Goal: Task Accomplishment & Management: Use online tool/utility

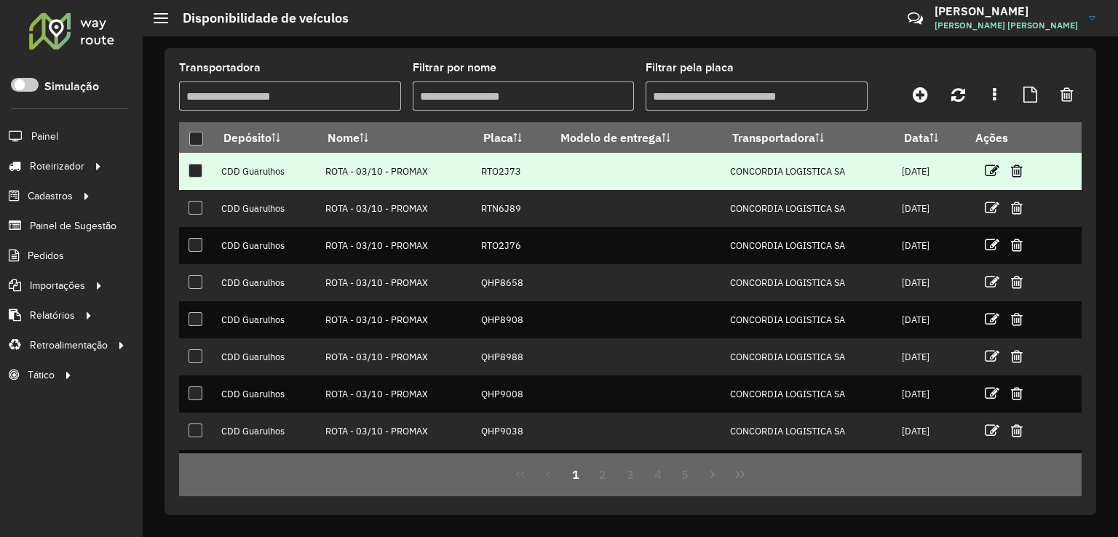
click at [0, 0] on link "Entregas" at bounding box center [0, 0] width 0 height 0
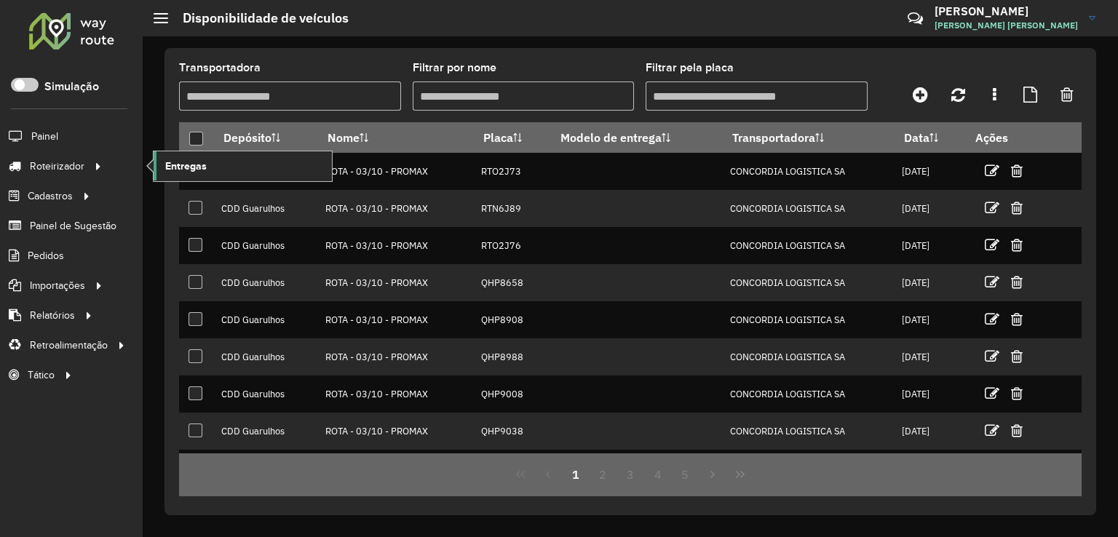
click at [213, 165] on link "Entregas" at bounding box center [243, 165] width 178 height 29
click at [204, 166] on span "Entregas" at bounding box center [186, 166] width 42 height 15
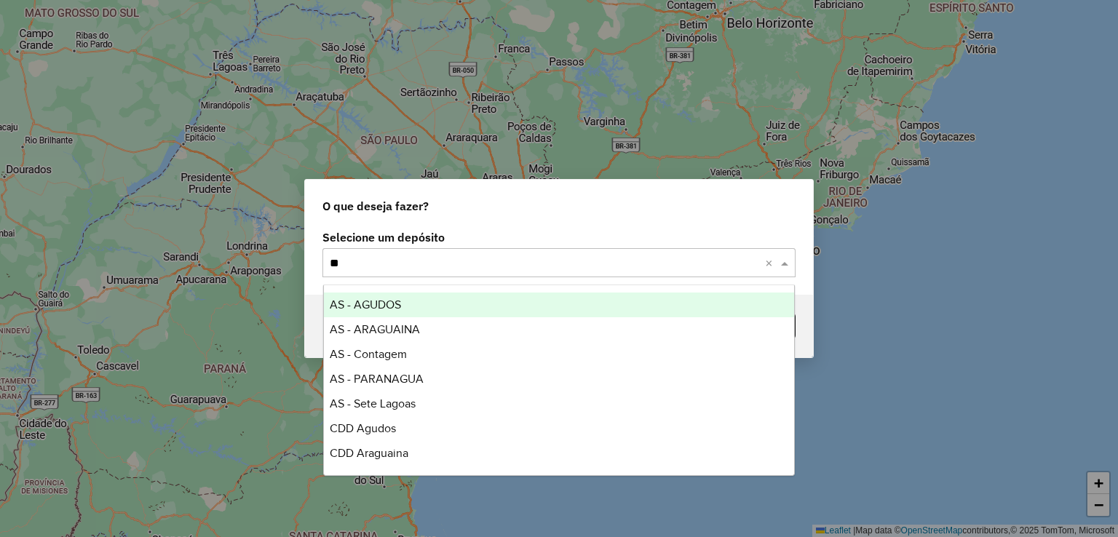
type input "***"
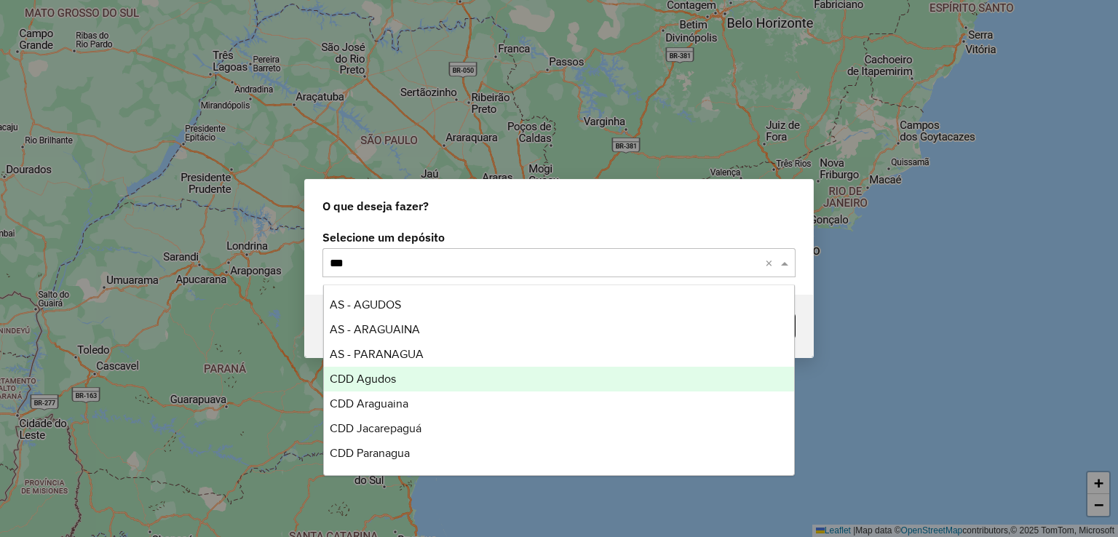
click at [402, 379] on div "CDD Agudos" at bounding box center [559, 379] width 471 height 25
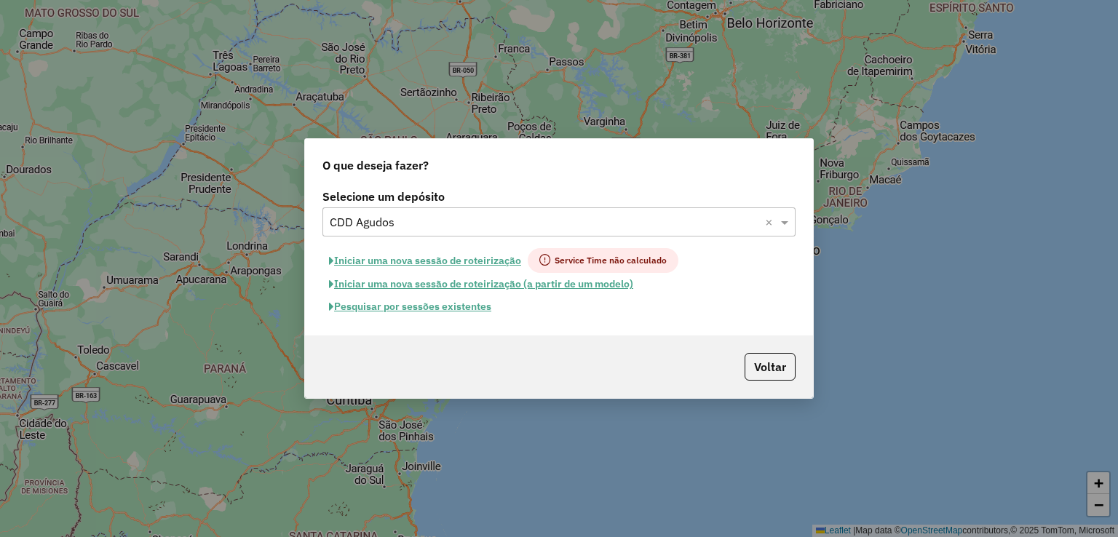
click at [422, 310] on button "Pesquisar por sessões existentes" at bounding box center [410, 307] width 175 height 23
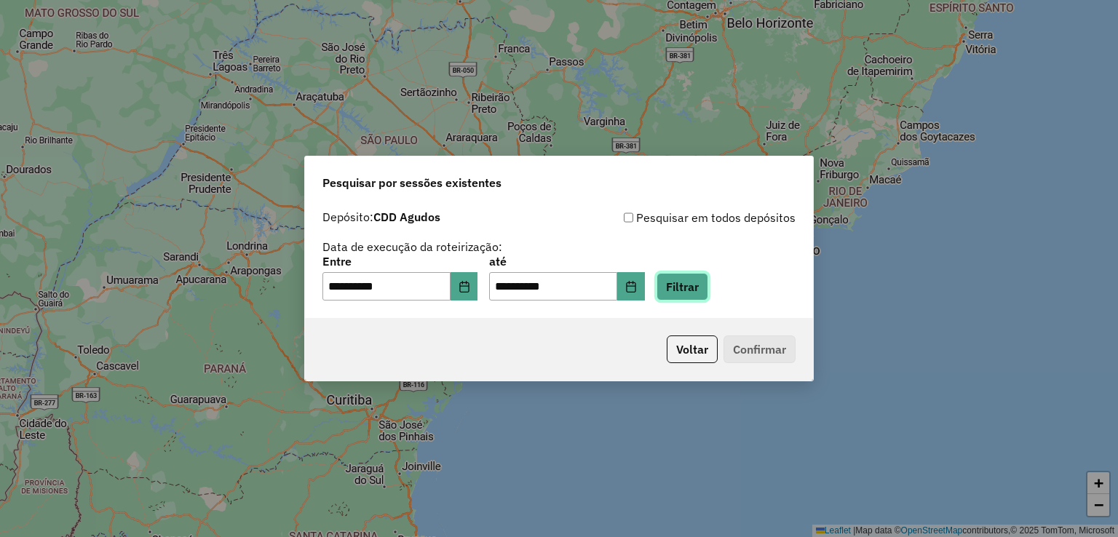
click at [689, 277] on button "Filtrar" at bounding box center [683, 287] width 52 height 28
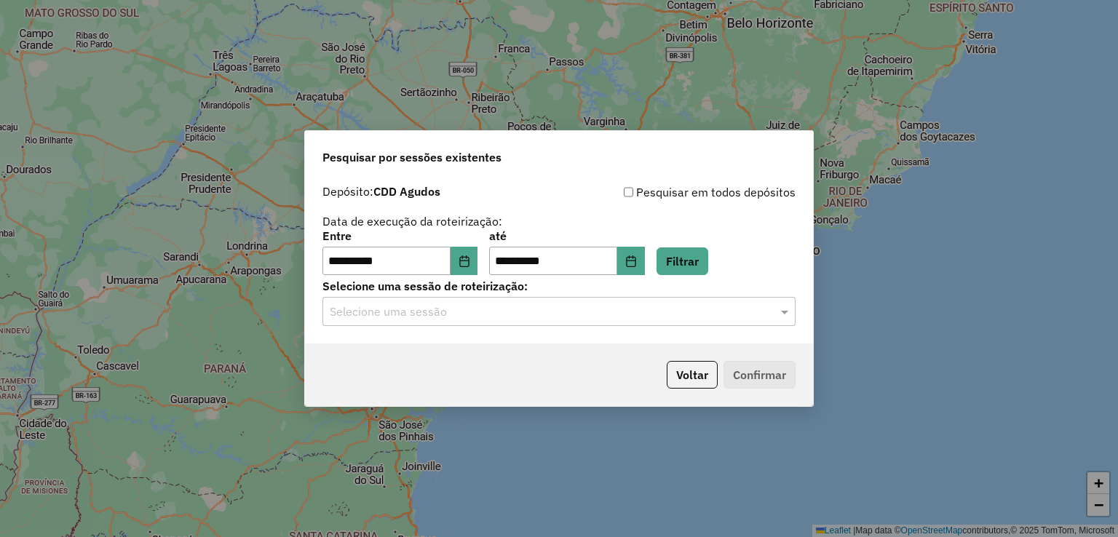
click at [442, 317] on input "text" at bounding box center [545, 312] width 430 height 17
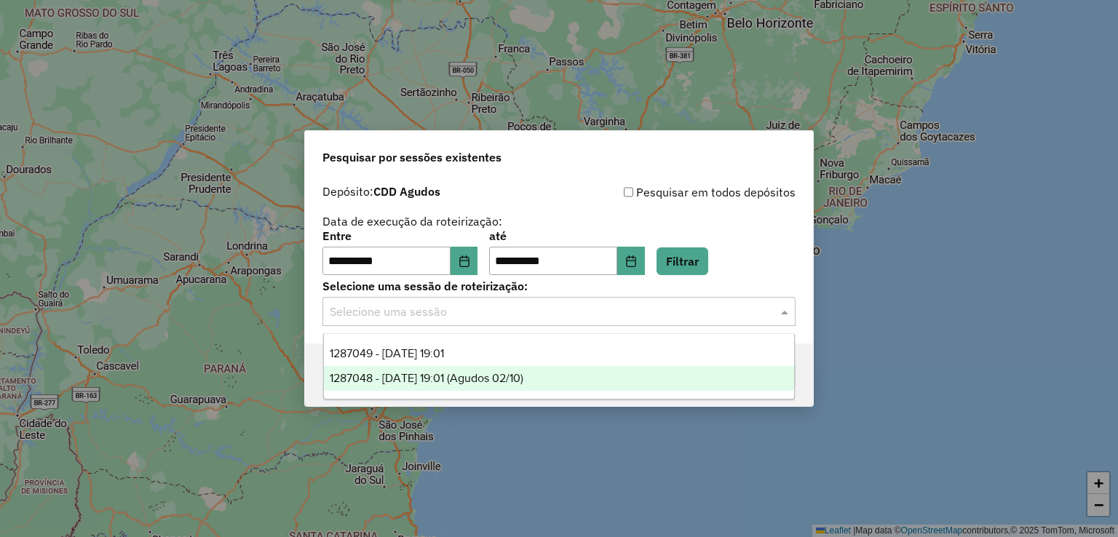
click at [477, 371] on div "1287048 - [DATE] 19:01 (Agudos 02/10)" at bounding box center [559, 378] width 471 height 25
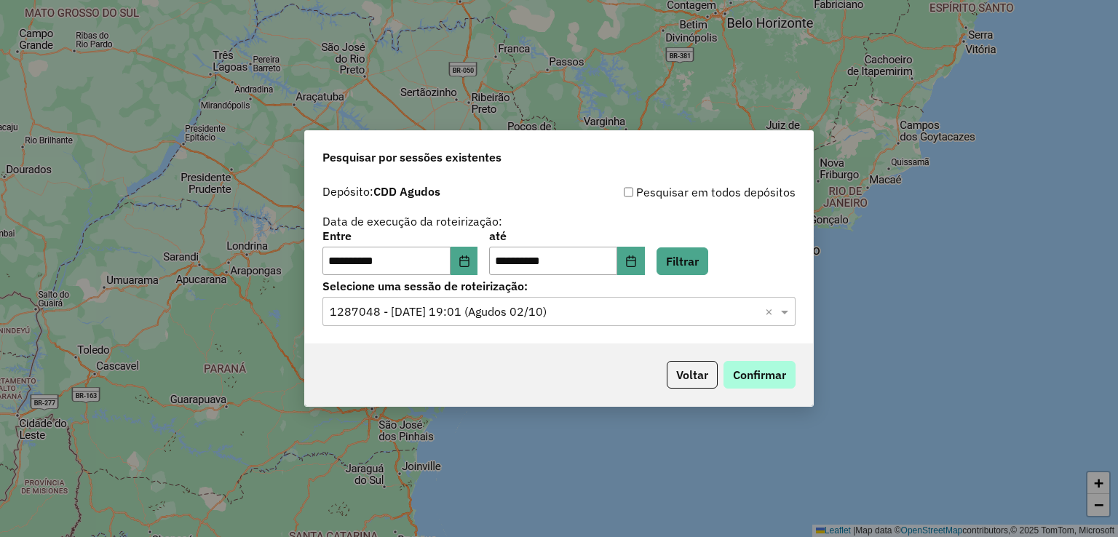
drag, startPoint x: 806, startPoint y: 371, endPoint x: 775, endPoint y: 377, distance: 31.1
click at [802, 374] on div "Voltar Confirmar" at bounding box center [559, 375] width 508 height 63
click at [774, 375] on button "Confirmar" at bounding box center [760, 375] width 72 height 28
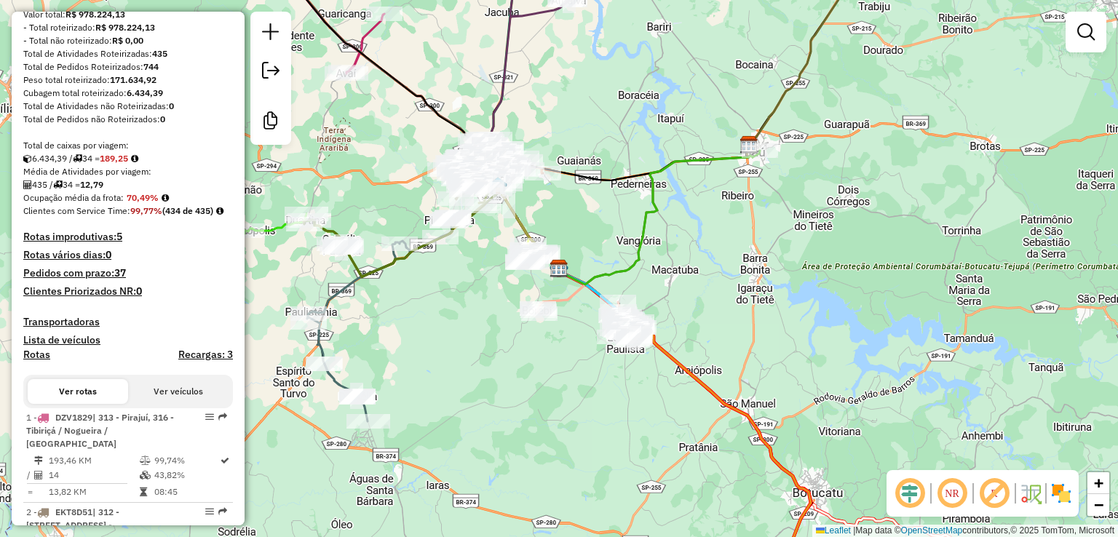
scroll to position [73, 0]
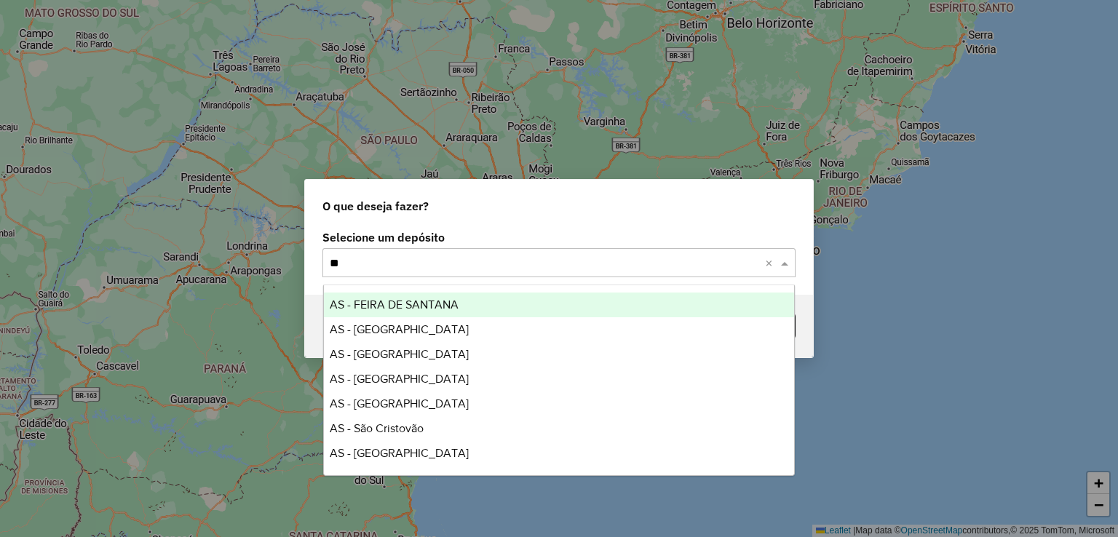
type input "***"
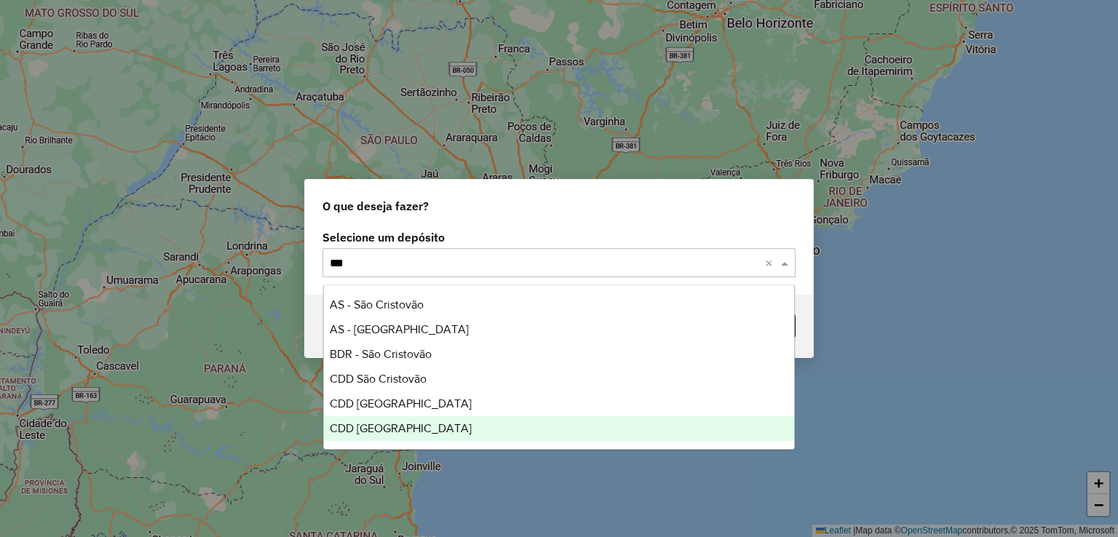
click at [382, 436] on div "CDD São Paulo" at bounding box center [559, 428] width 471 height 25
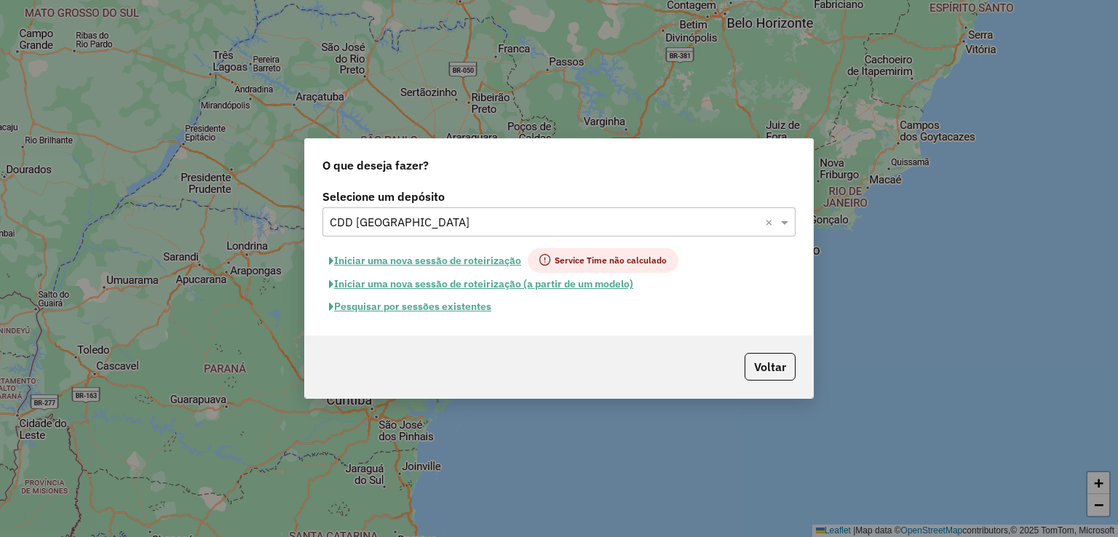
click at [469, 313] on button "Pesquisar por sessões existentes" at bounding box center [410, 307] width 175 height 23
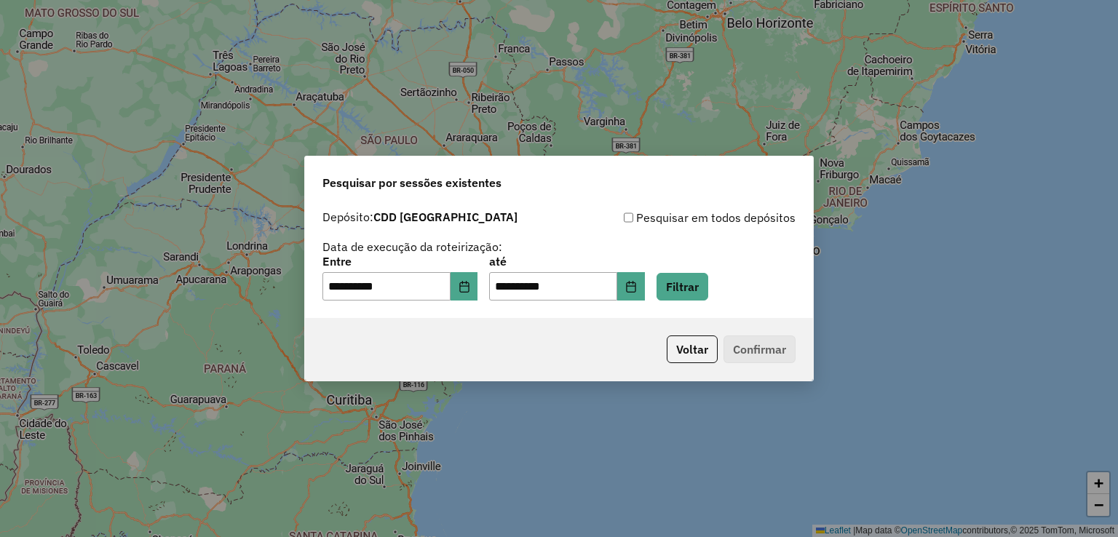
click at [732, 283] on div "**********" at bounding box center [559, 278] width 473 height 45
click at [708, 286] on button "Filtrar" at bounding box center [683, 287] width 52 height 28
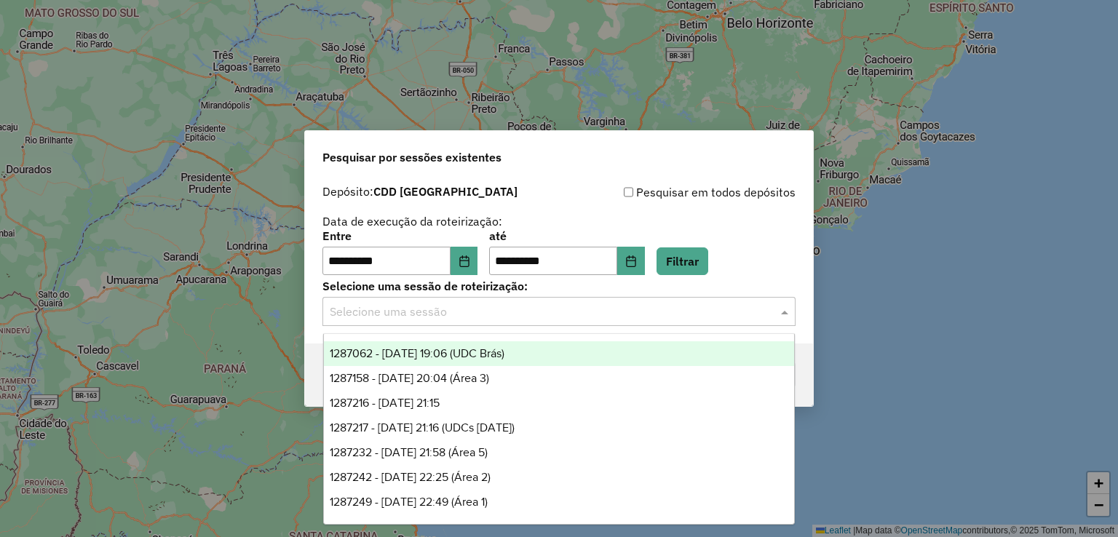
click at [501, 304] on input "text" at bounding box center [545, 312] width 430 height 17
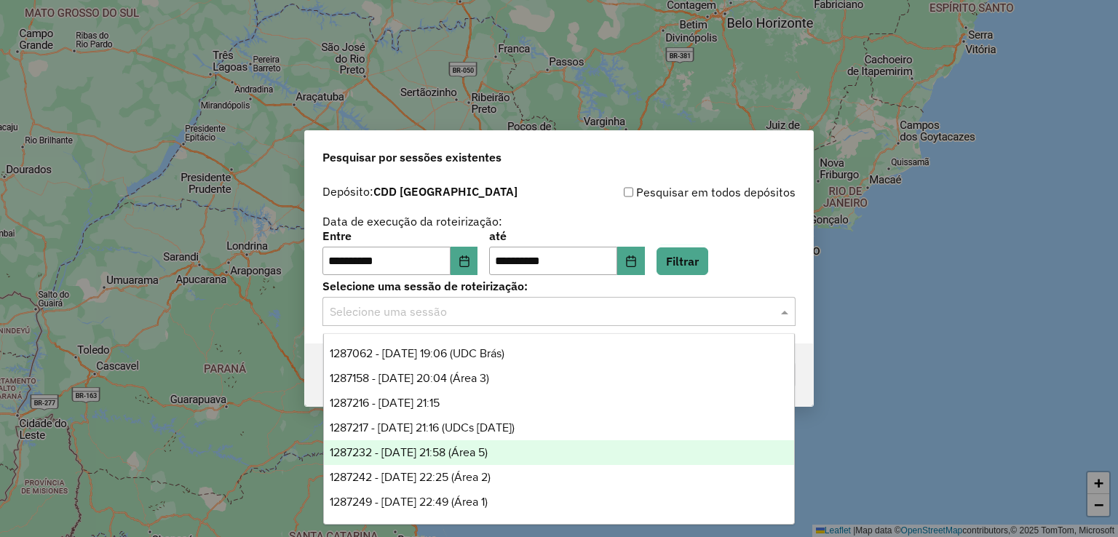
click at [488, 449] on span "1287232 - 02/10/2025 21:58 (Área 5)" at bounding box center [409, 452] width 158 height 12
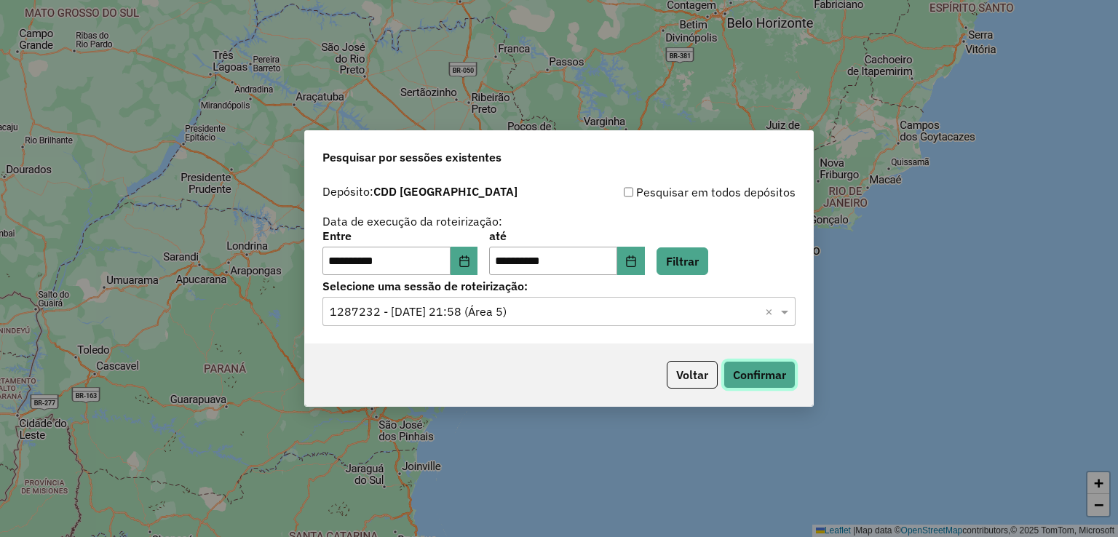
click at [760, 383] on button "Confirmar" at bounding box center [760, 375] width 72 height 28
click at [529, 326] on div "**********" at bounding box center [559, 261] width 508 height 167
click at [542, 315] on input "text" at bounding box center [545, 312] width 430 height 17
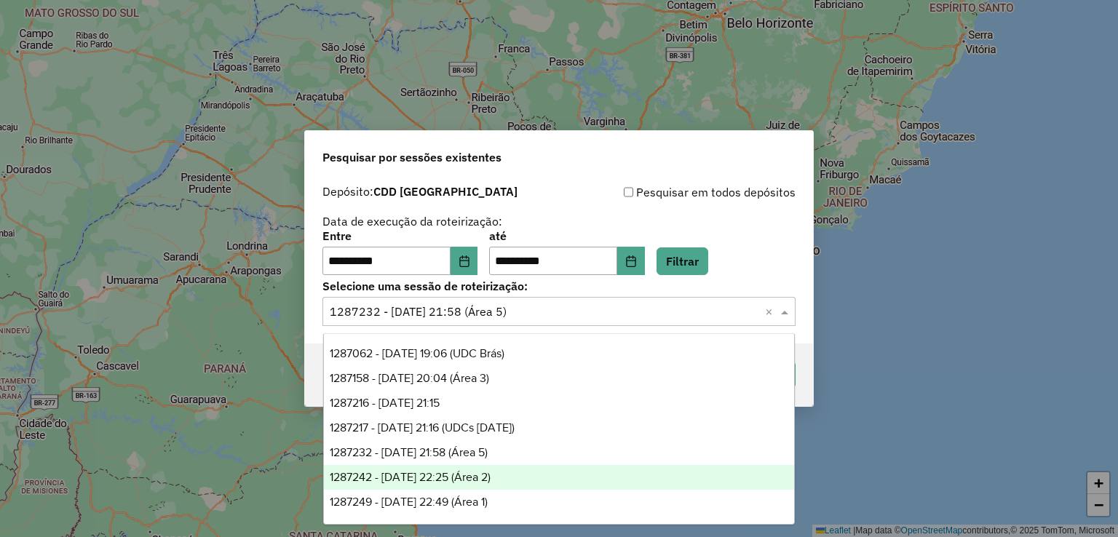
click at [533, 478] on div "1287242 - 02/10/2025 22:25 (Área 2)" at bounding box center [559, 477] width 471 height 25
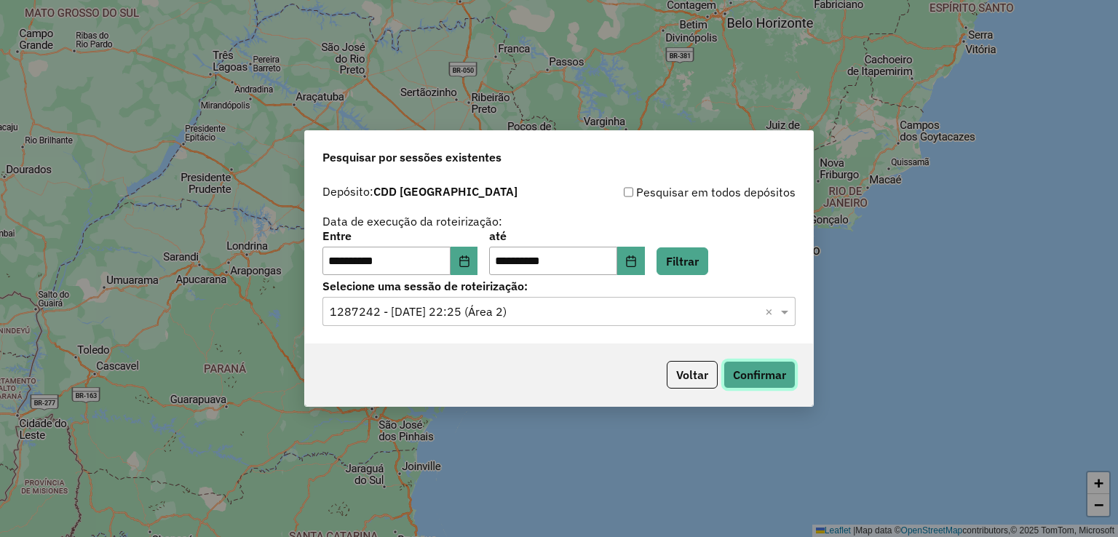
click at [770, 376] on button "Confirmar" at bounding box center [760, 375] width 72 height 28
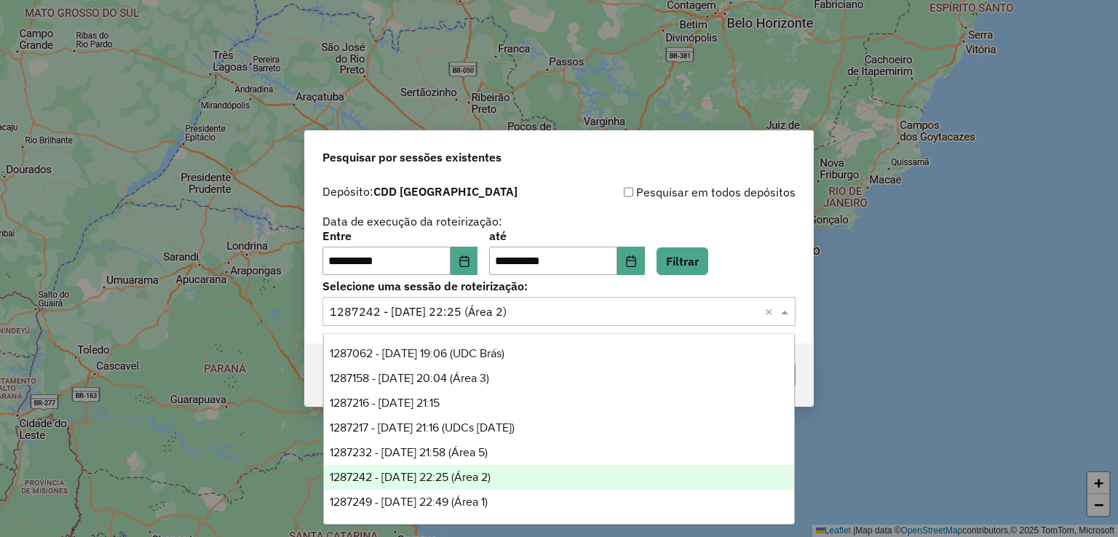
click at [520, 313] on input "text" at bounding box center [545, 312] width 430 height 17
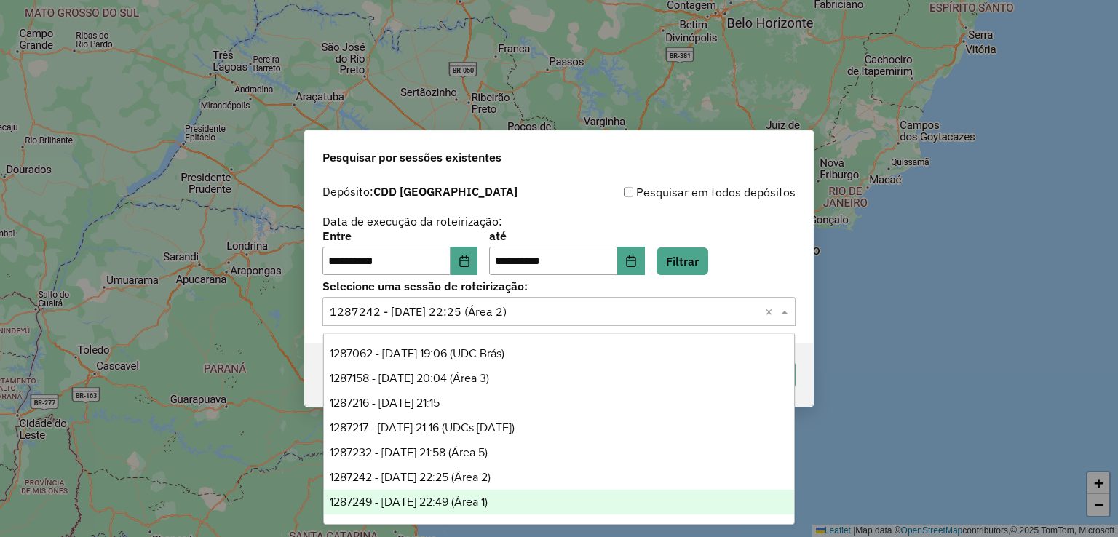
click at [523, 502] on div "1287249 - 02/10/2025 22:49 (Área 1)" at bounding box center [559, 502] width 471 height 25
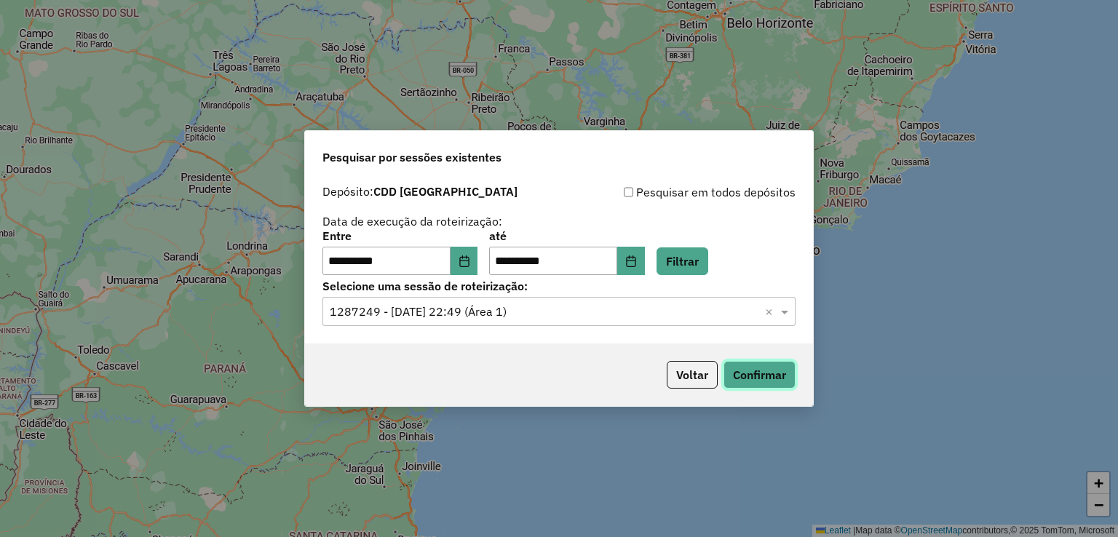
click at [754, 379] on button "Confirmar" at bounding box center [760, 375] width 72 height 28
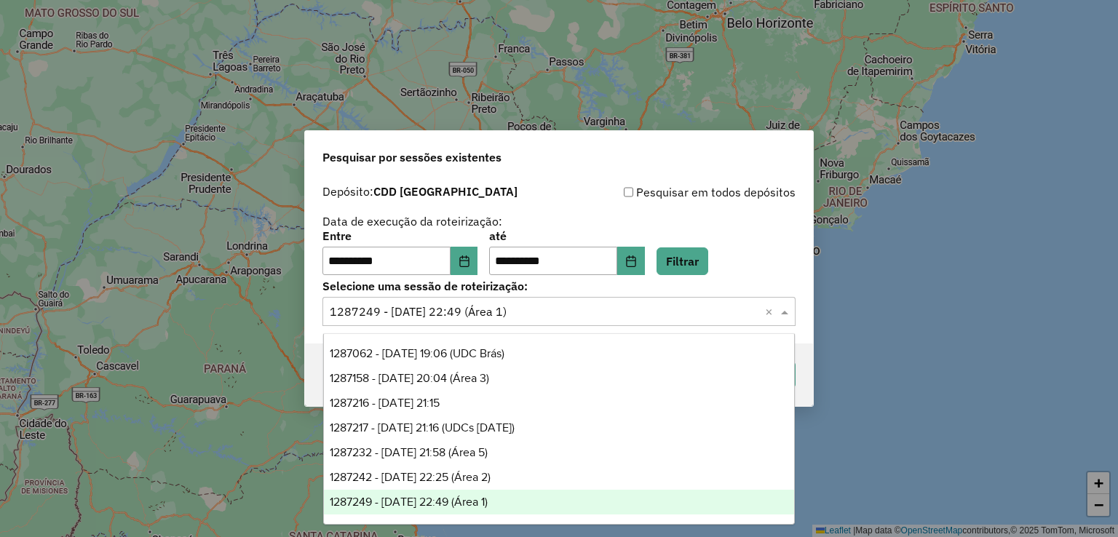
click at [547, 324] on div "Selecione uma sessão × 1287249 - 02/10/2025 22:49 (Área 1) ×" at bounding box center [559, 311] width 473 height 29
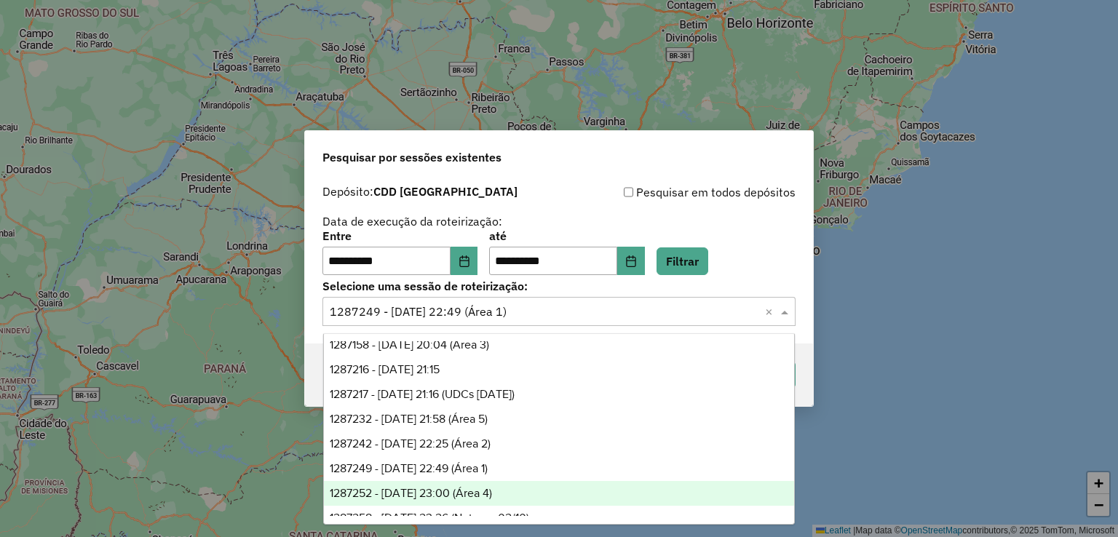
scroll to position [48, 0]
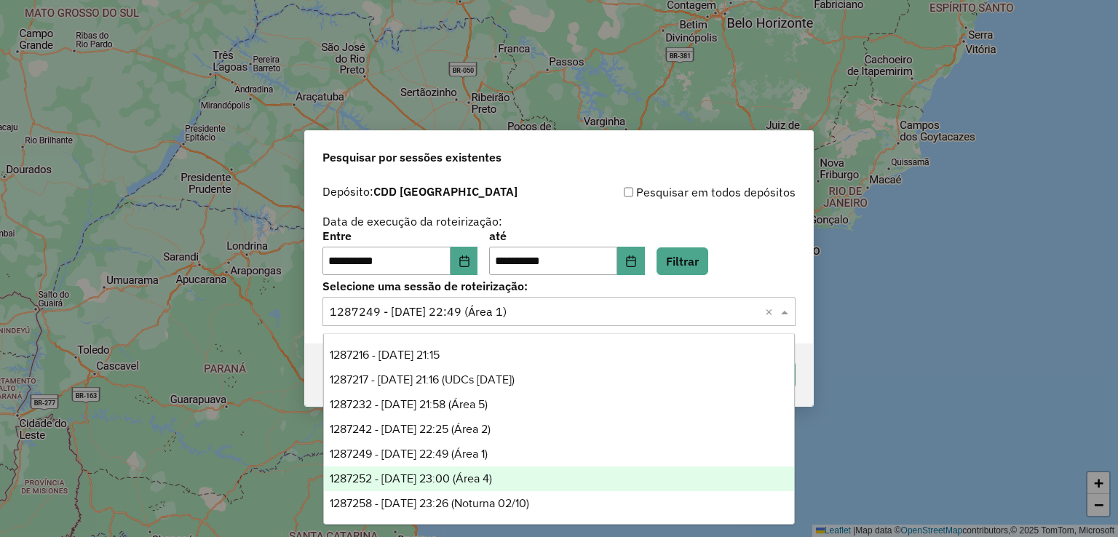
click at [533, 473] on div "1287252 - 02/10/2025 23:00 (Área 4)" at bounding box center [559, 479] width 471 height 25
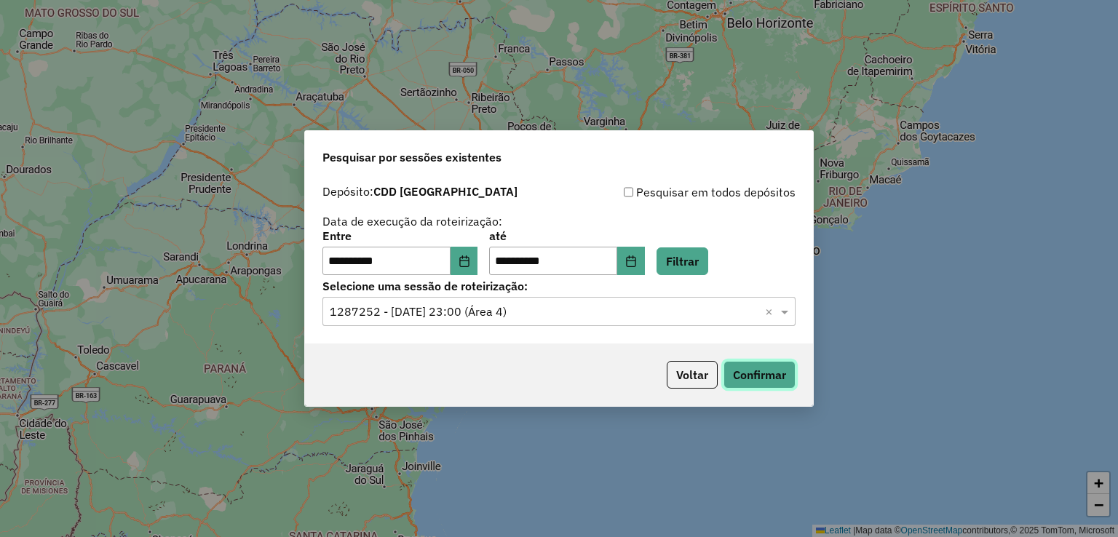
click at [760, 369] on button "Confirmar" at bounding box center [760, 375] width 72 height 28
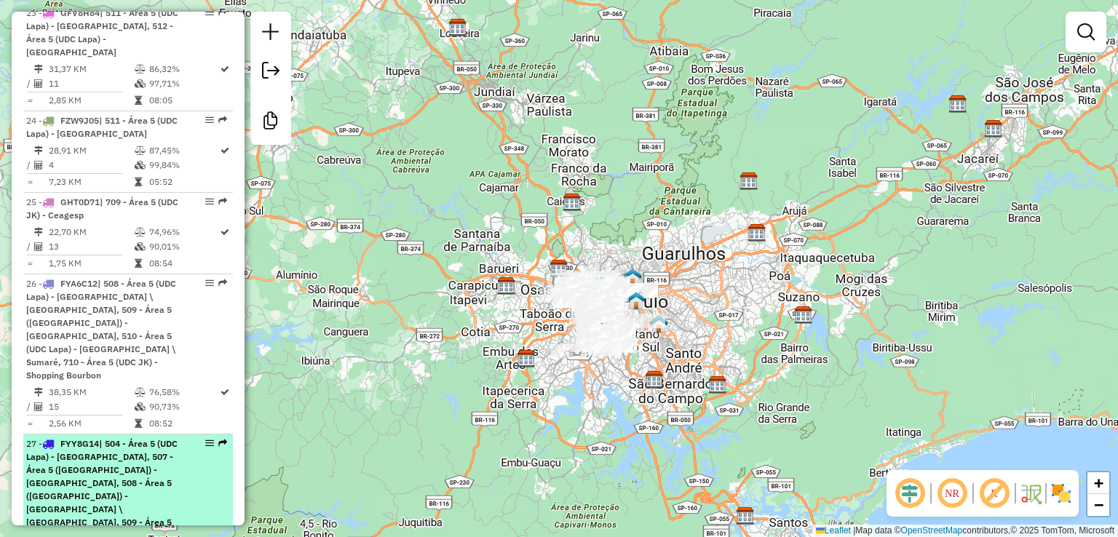
scroll to position [3058, 0]
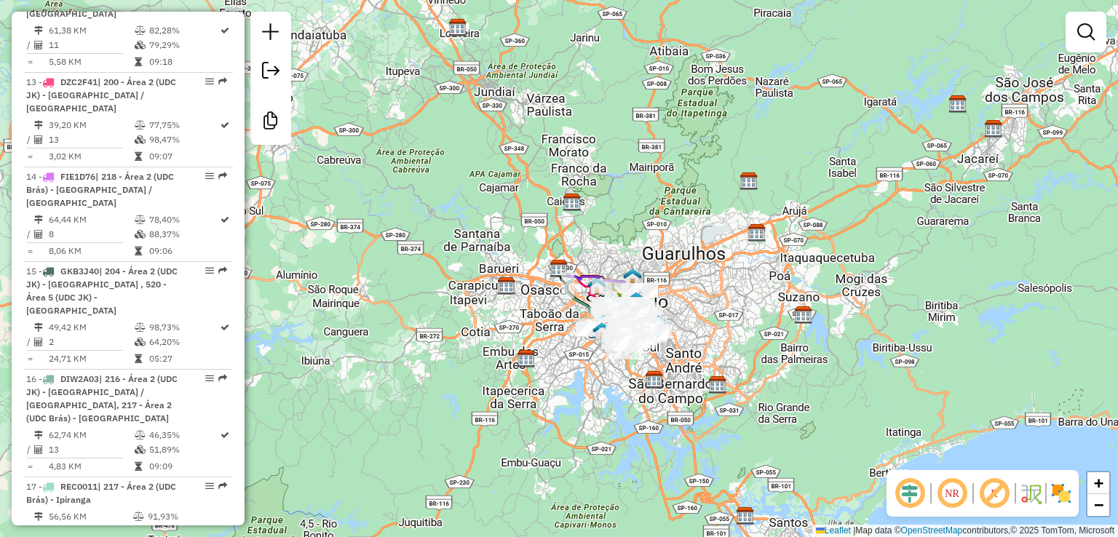
scroll to position [2084, 0]
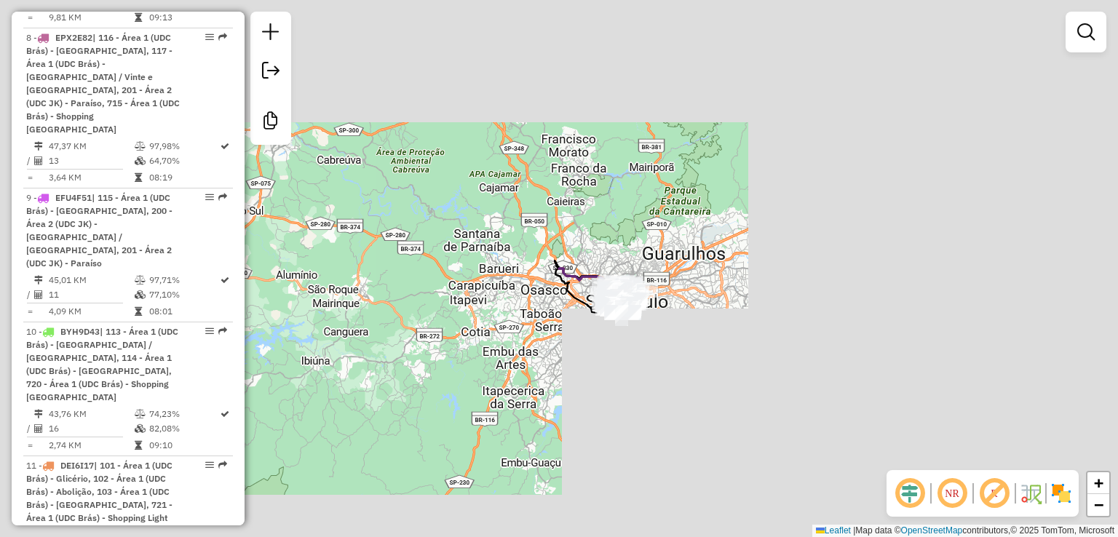
scroll to position [1638, 0]
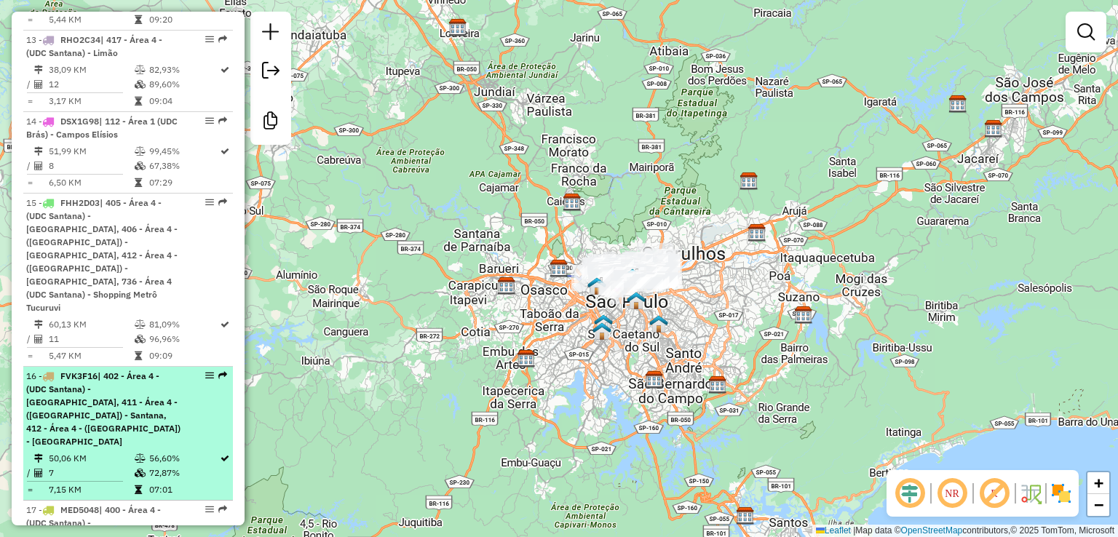
scroll to position [1838, 0]
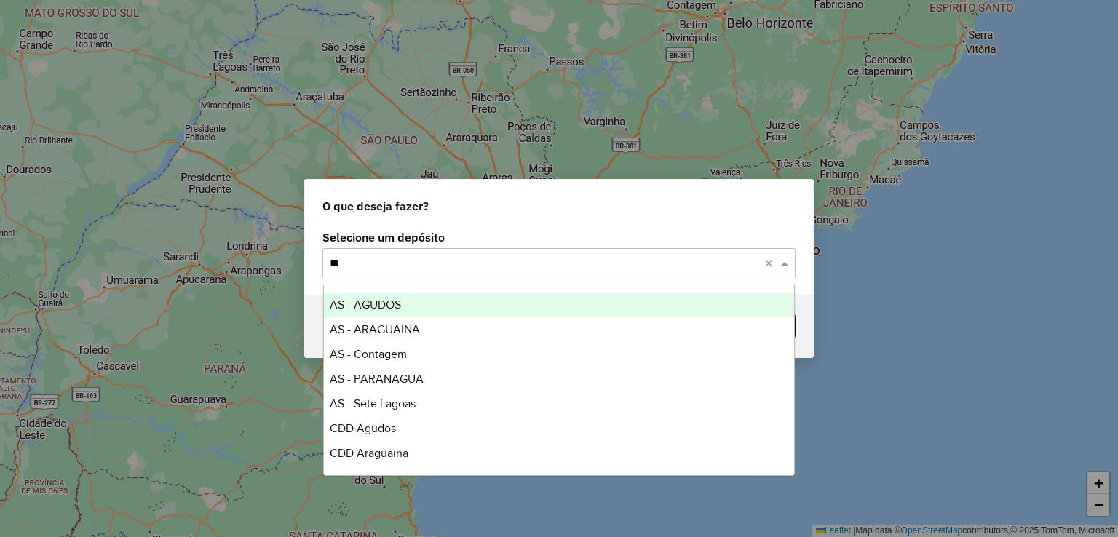
type input "***"
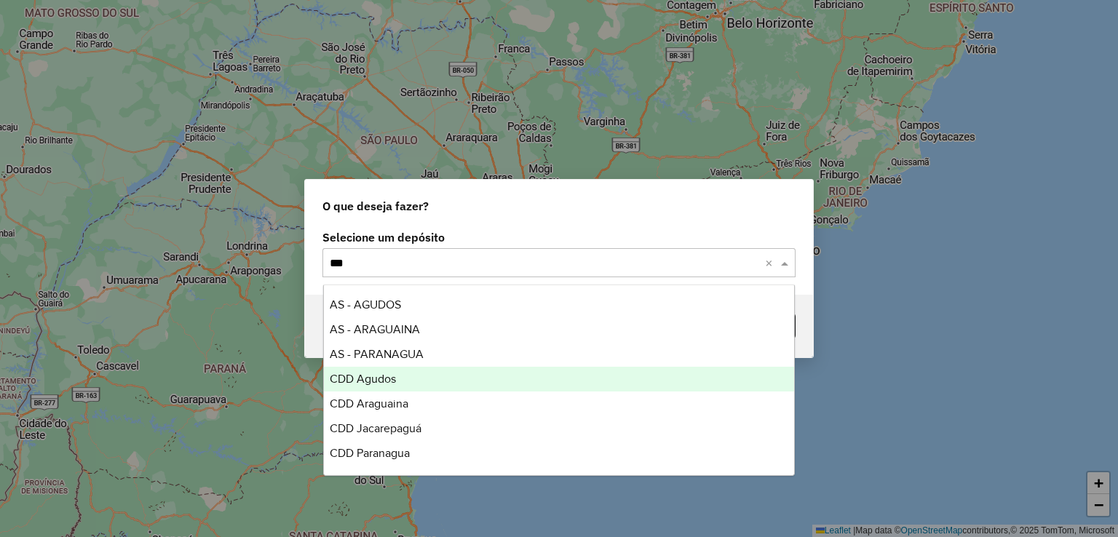
click at [400, 386] on div "CDD Agudos" at bounding box center [559, 379] width 471 height 25
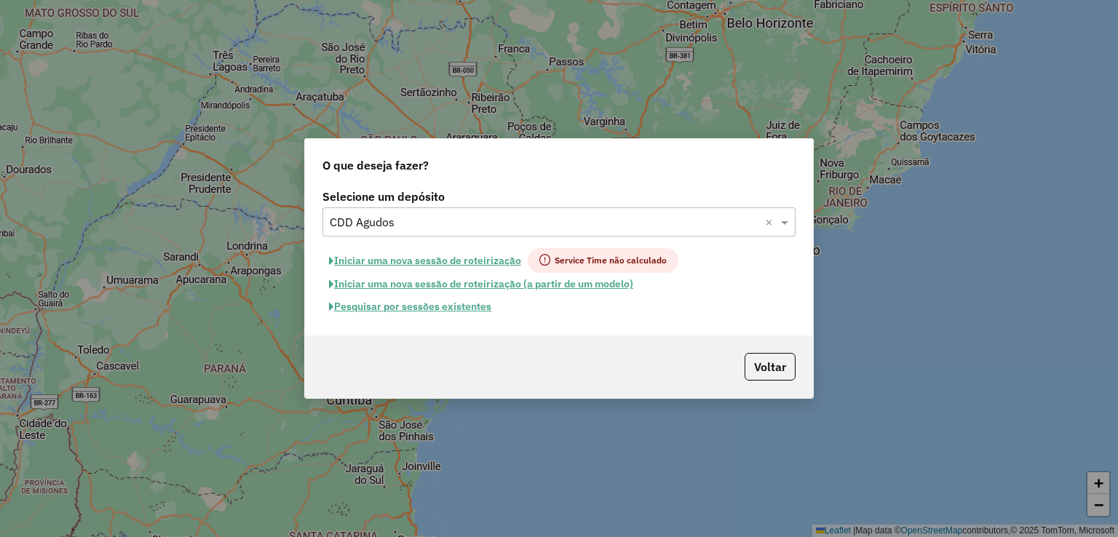
click at [475, 307] on button "Pesquisar por sessões existentes" at bounding box center [410, 307] width 175 height 23
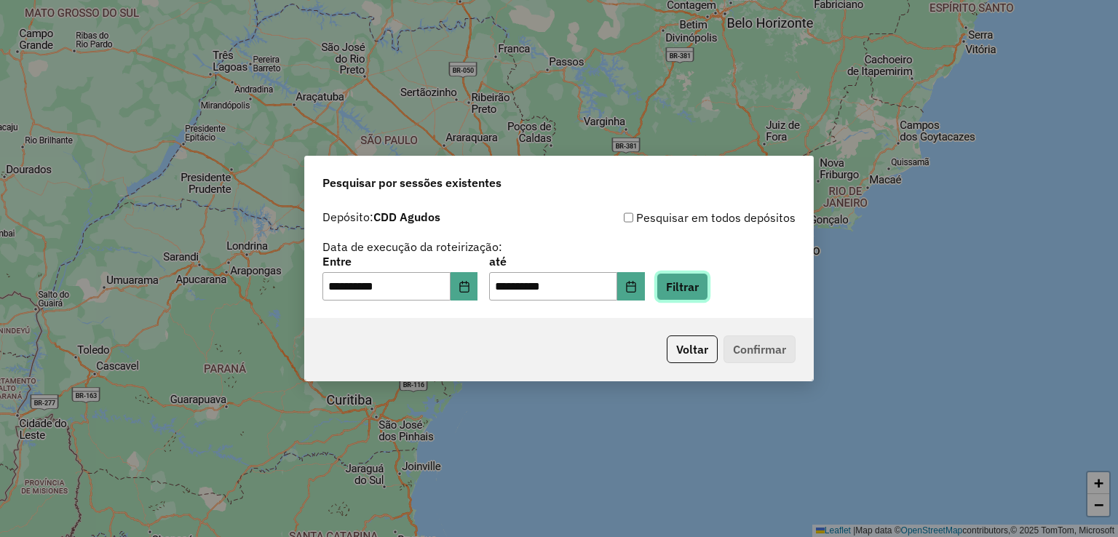
click at [699, 289] on button "Filtrar" at bounding box center [683, 287] width 52 height 28
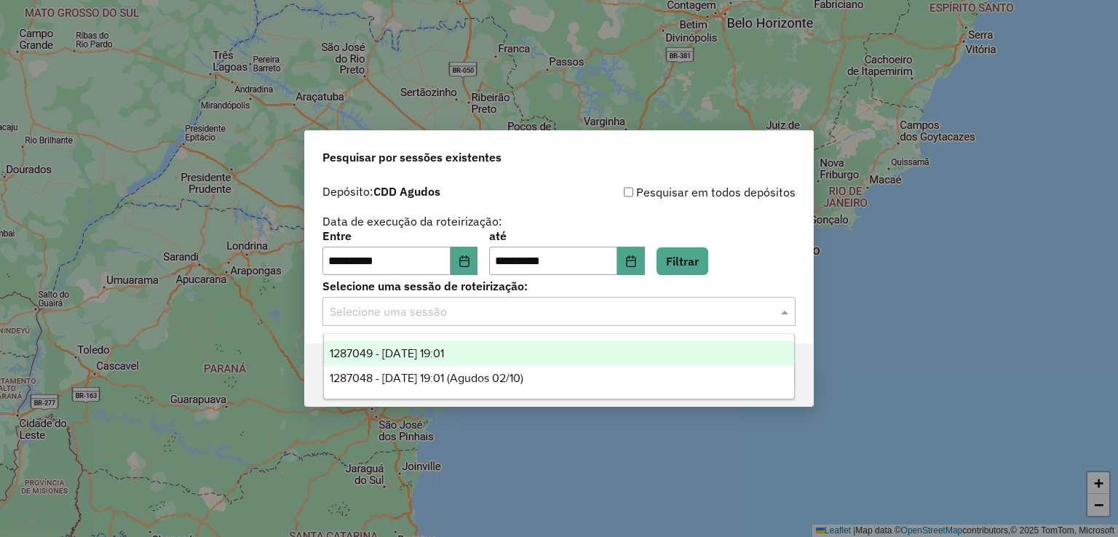
click at [422, 315] on input "text" at bounding box center [545, 312] width 430 height 17
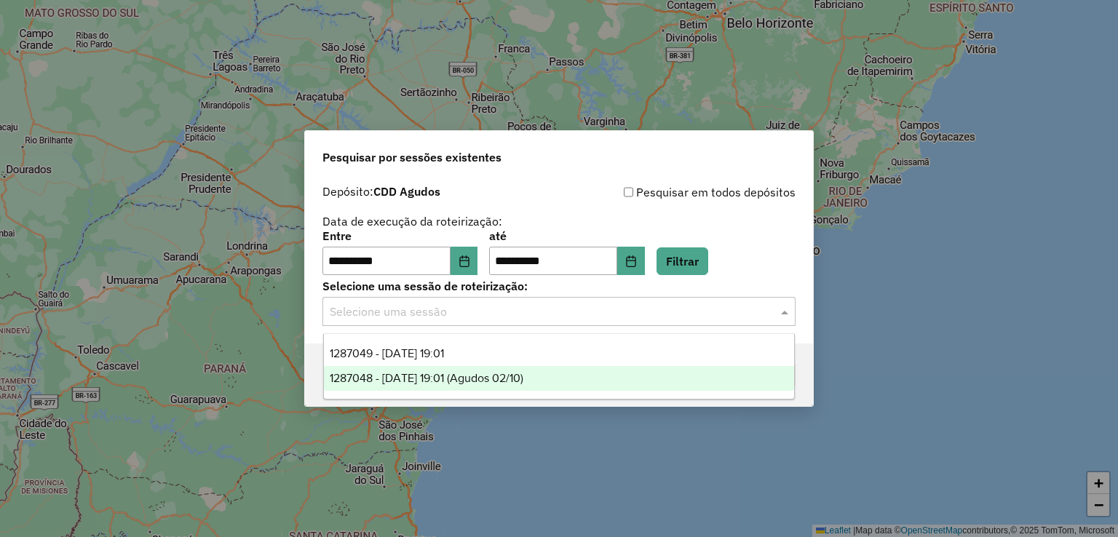
click at [524, 376] on span "1287048 - 02/10/2025 19:01 (Agudos 02/10)" at bounding box center [427, 378] width 194 height 12
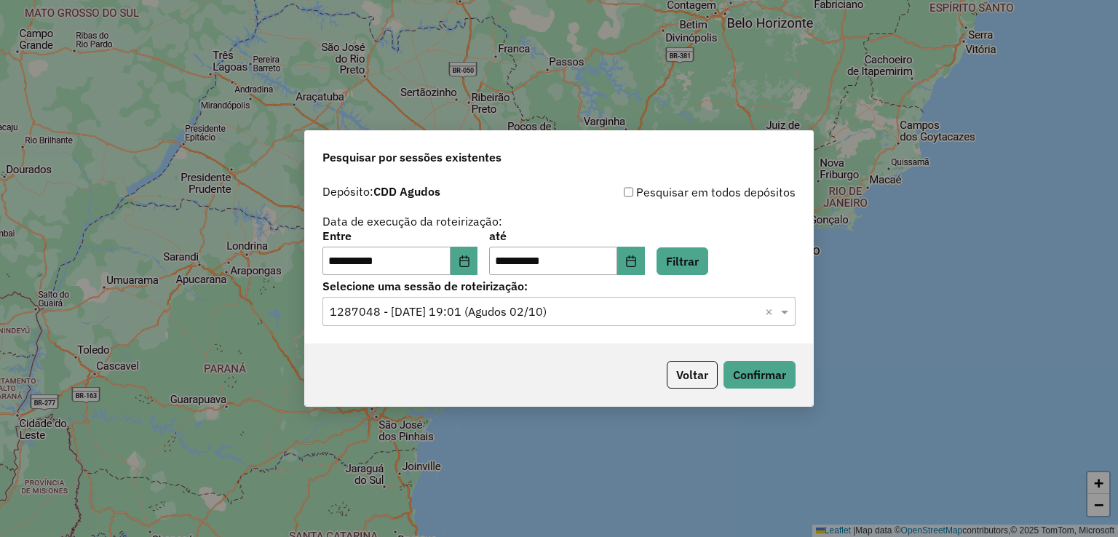
click at [779, 357] on div "Voltar Confirmar" at bounding box center [559, 375] width 508 height 63
click at [775, 368] on button "Confirmar" at bounding box center [760, 375] width 72 height 28
